Goal: Navigation & Orientation: Find specific page/section

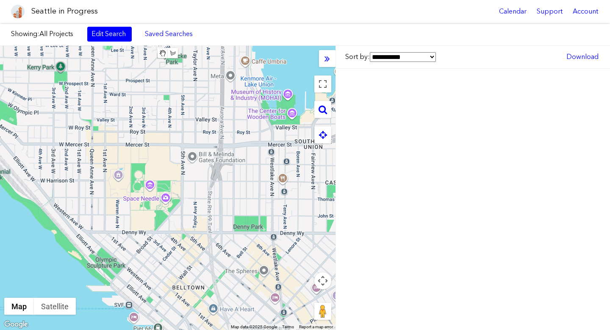
drag, startPoint x: 200, startPoint y: 149, endPoint x: 208, endPoint y: 305, distance: 156.6
click at [208, 305] on div at bounding box center [168, 188] width 336 height 284
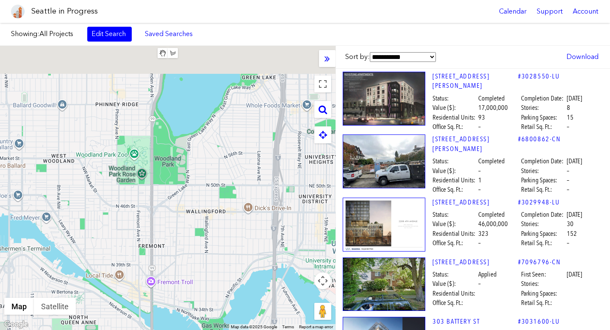
drag, startPoint x: 215, startPoint y: 120, endPoint x: 161, endPoint y: 186, distance: 85.5
click at [161, 186] on div at bounding box center [168, 188] width 336 height 284
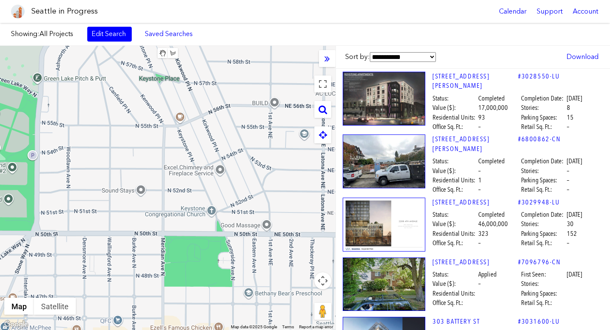
drag, startPoint x: 216, startPoint y: 136, endPoint x: 226, endPoint y: 166, distance: 31.2
click at [226, 166] on div at bounding box center [168, 188] width 336 height 284
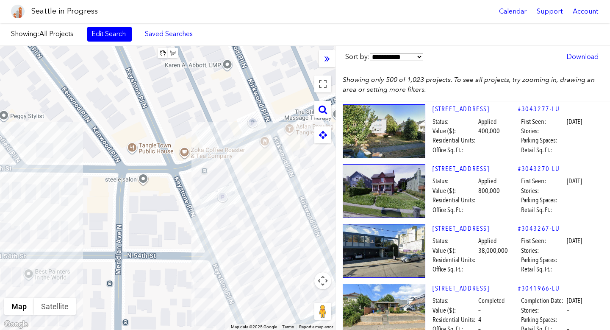
drag, startPoint x: 142, startPoint y: 199, endPoint x: 195, endPoint y: 236, distance: 65.0
click at [195, 236] on div at bounding box center [168, 188] width 336 height 284
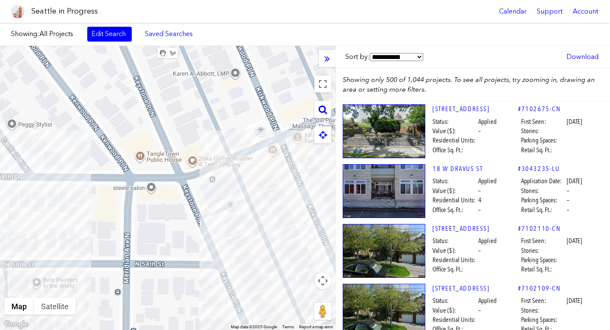
click at [76, 200] on div at bounding box center [168, 188] width 336 height 284
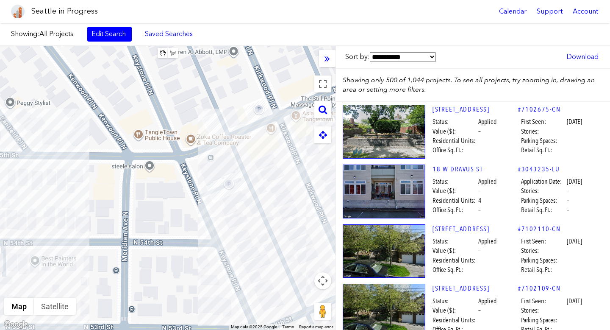
drag, startPoint x: 195, startPoint y: 253, endPoint x: 193, endPoint y: 229, distance: 23.8
click at [193, 229] on div at bounding box center [168, 188] width 336 height 284
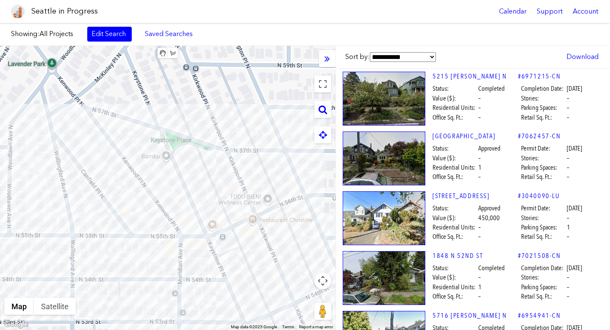
drag, startPoint x: 147, startPoint y: 188, endPoint x: 203, endPoint y: 254, distance: 86.6
click at [203, 253] on div at bounding box center [168, 188] width 336 height 284
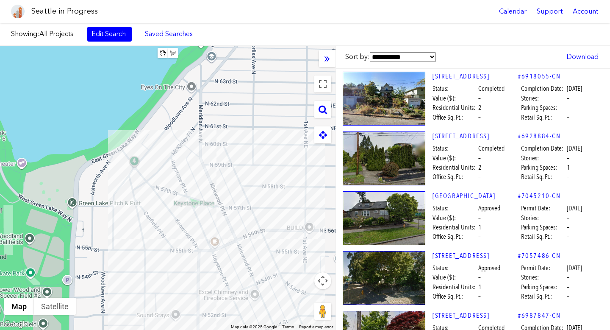
drag, startPoint x: 203, startPoint y: 254, endPoint x: 157, endPoint y: 190, distance: 78.6
click at [157, 190] on div at bounding box center [168, 188] width 336 height 284
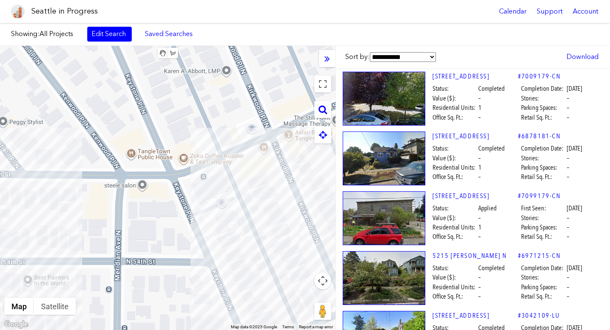
drag, startPoint x: 181, startPoint y: 199, endPoint x: 157, endPoint y: 188, distance: 26.7
click at [157, 189] on div at bounding box center [168, 188] width 336 height 284
